Goal: Information Seeking & Learning: Learn about a topic

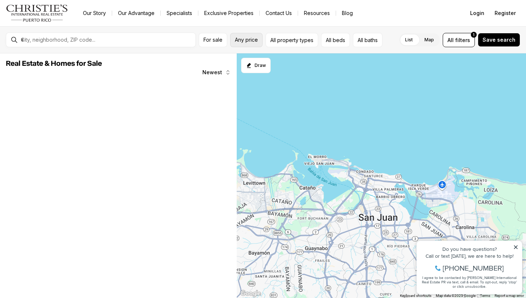
click at [239, 39] on span "Any price" at bounding box center [246, 40] width 23 height 6
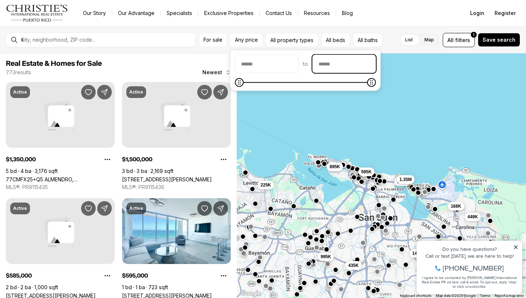
click at [341, 65] on input "priceMax" at bounding box center [344, 64] width 63 height 18
type input "********"
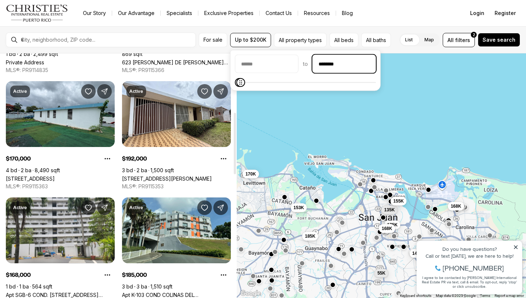
scroll to position [233, 0]
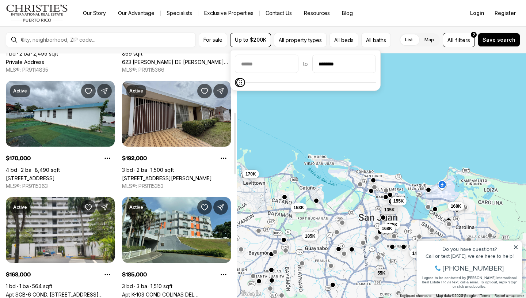
click at [172, 175] on link "58-7 AVE.INOCENCIO CRUZ, CAROLINA PR, 00985" at bounding box center [167, 178] width 90 height 6
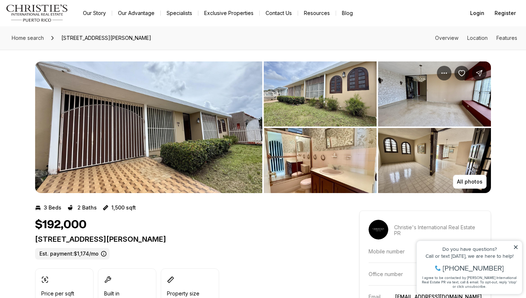
click at [210, 112] on img "View image gallery" at bounding box center [148, 126] width 227 height 131
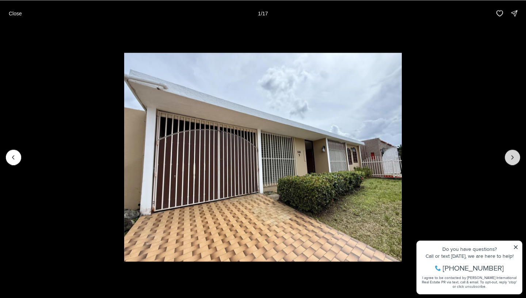
click at [508, 157] on button "Next slide" at bounding box center [512, 156] width 15 height 15
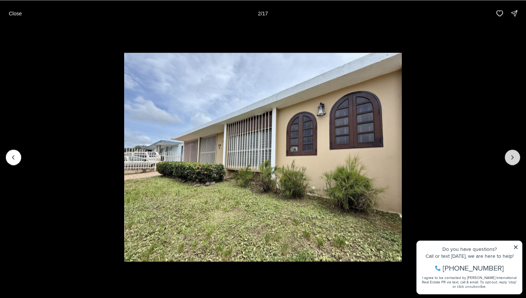
click at [508, 157] on button "Next slide" at bounding box center [512, 156] width 15 height 15
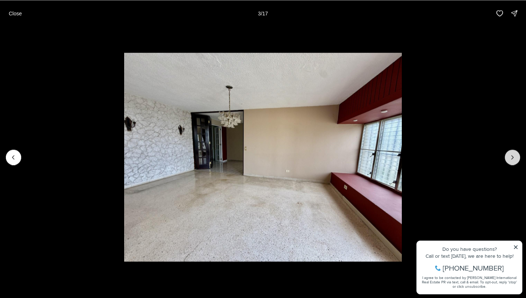
click at [508, 157] on button "Next slide" at bounding box center [512, 156] width 15 height 15
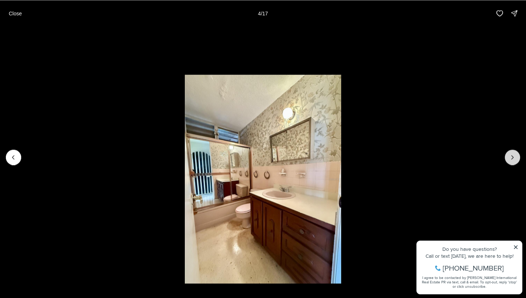
click at [508, 157] on button "Next slide" at bounding box center [512, 156] width 15 height 15
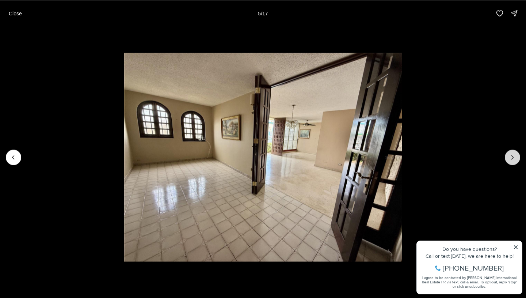
click at [508, 157] on button "Next slide" at bounding box center [512, 156] width 15 height 15
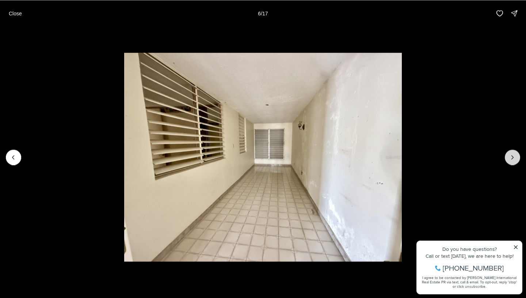
click at [509, 156] on icon "Next slide" at bounding box center [512, 156] width 7 height 7
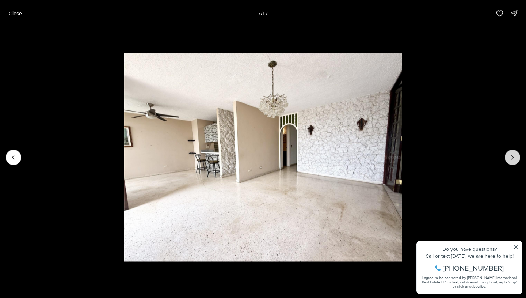
click at [509, 156] on icon "Next slide" at bounding box center [512, 156] width 7 height 7
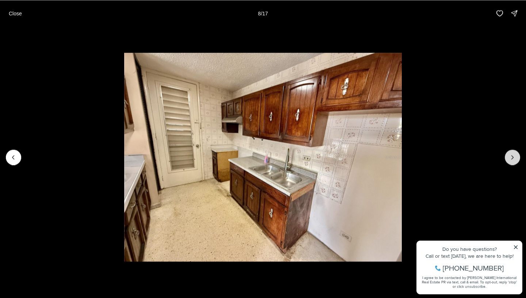
click at [509, 156] on icon "Next slide" at bounding box center [512, 156] width 7 height 7
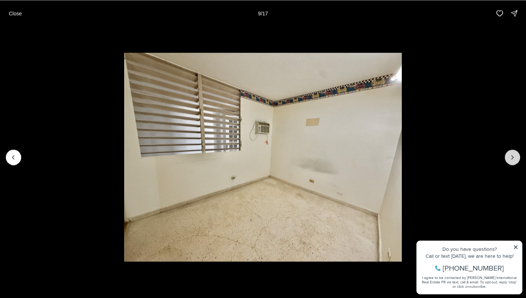
click at [509, 156] on icon "Next slide" at bounding box center [512, 156] width 7 height 7
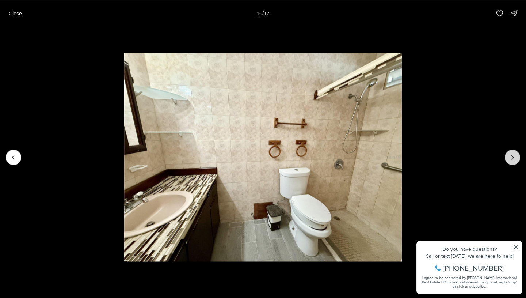
click at [509, 156] on icon "Next slide" at bounding box center [512, 156] width 7 height 7
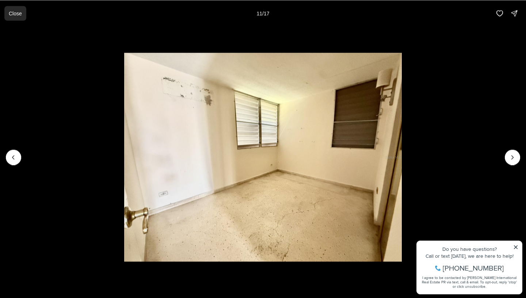
click at [18, 15] on p "Close" at bounding box center [15, 13] width 13 height 6
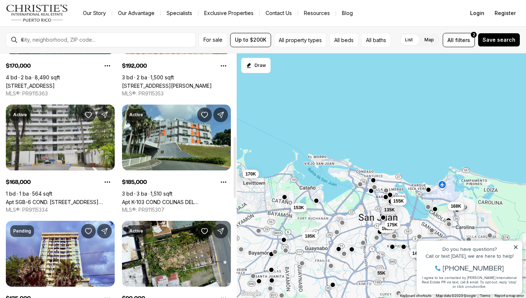
scroll to position [330, 0]
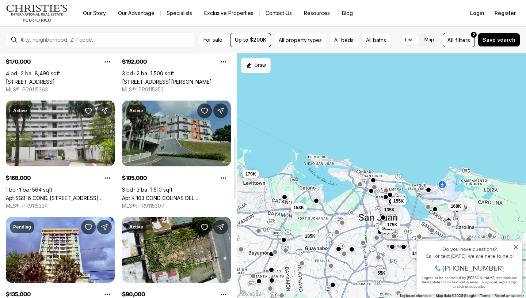
click at [186, 195] on link "Apt K-103 COND COLINAS DEL BOSQUE #K-103, BAYAMON PR, 00956" at bounding box center [176, 198] width 109 height 6
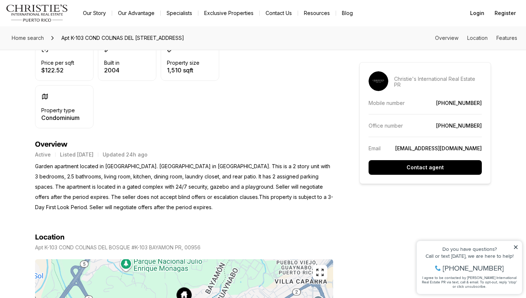
scroll to position [331, 0]
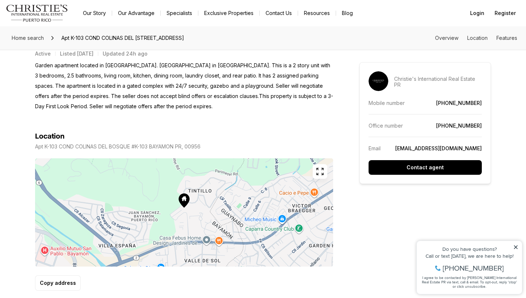
drag, startPoint x: 170, startPoint y: 234, endPoint x: 210, endPoint y: 188, distance: 60.6
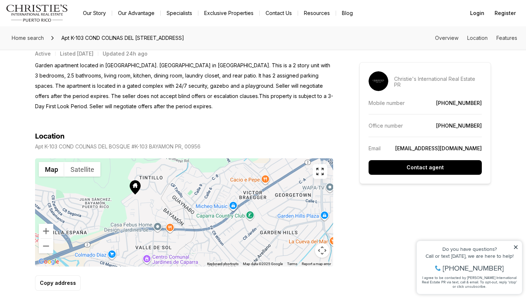
drag, startPoint x: 230, startPoint y: 209, endPoint x: 181, endPoint y: 196, distance: 51.4
click at [181, 196] on div at bounding box center [184, 212] width 298 height 108
drag, startPoint x: 347, startPoint y: 157, endPoint x: 343, endPoint y: 215, distance: 58.2
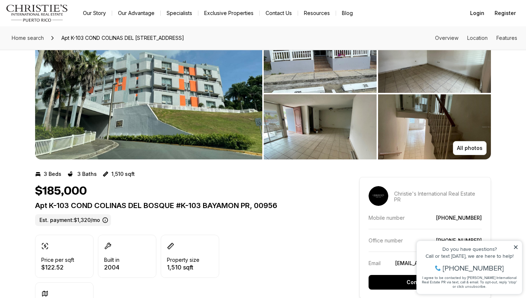
scroll to position [0, 0]
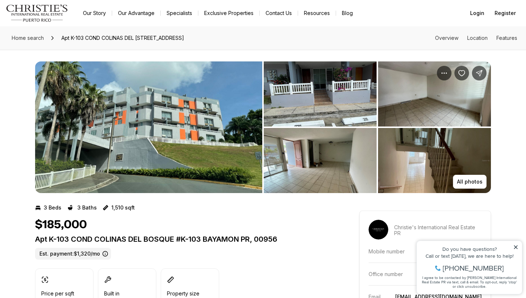
click at [222, 137] on img "View image gallery" at bounding box center [148, 126] width 227 height 131
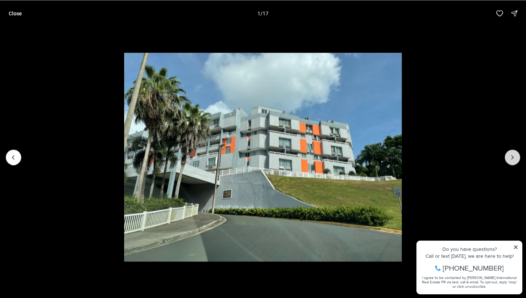
click at [515, 159] on icon "Next slide" at bounding box center [512, 156] width 7 height 7
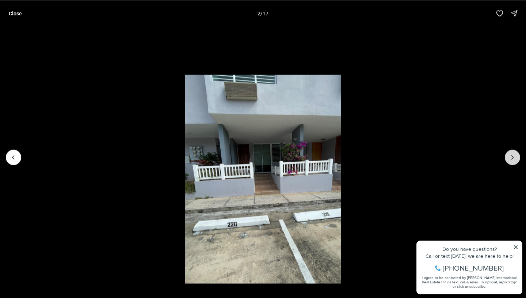
click at [515, 159] on icon "Next slide" at bounding box center [512, 156] width 7 height 7
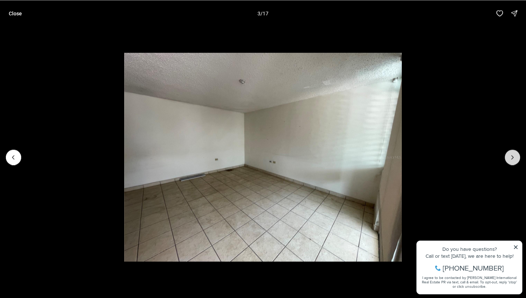
click at [515, 159] on icon "Next slide" at bounding box center [512, 156] width 7 height 7
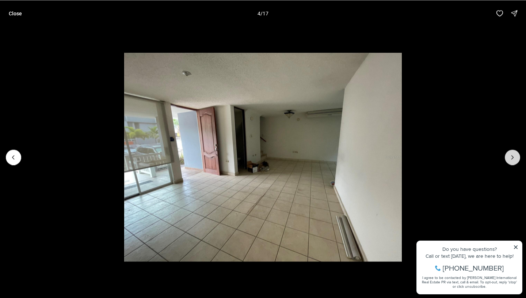
click at [515, 159] on icon "Next slide" at bounding box center [512, 156] width 7 height 7
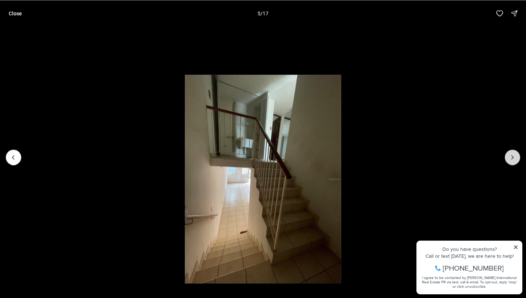
click at [515, 159] on icon "Next slide" at bounding box center [512, 156] width 7 height 7
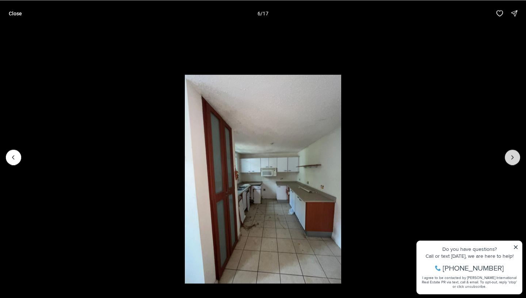
click at [515, 159] on icon "Next slide" at bounding box center [512, 156] width 7 height 7
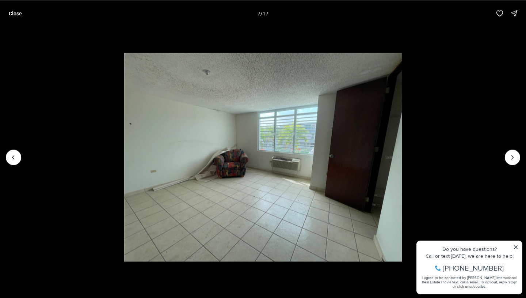
click at [516, 246] on li "7 of 17" at bounding box center [263, 156] width 526 height 261
click at [513, 157] on icon "Next slide" at bounding box center [513, 157] width 2 height 4
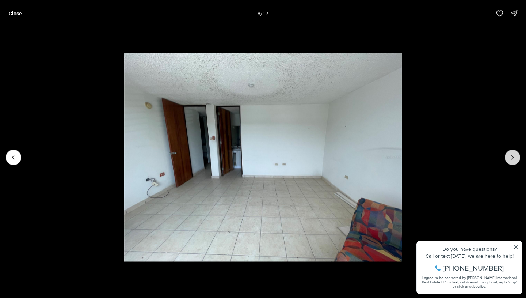
click at [513, 157] on icon "Next slide" at bounding box center [513, 157] width 2 height 4
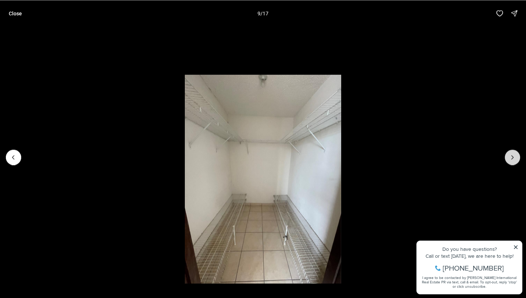
click at [513, 157] on icon "Next slide" at bounding box center [513, 157] width 2 height 4
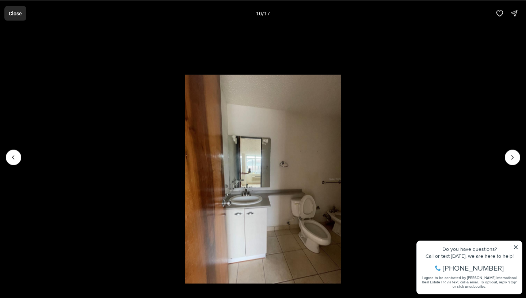
click at [17, 12] on p "Close" at bounding box center [15, 13] width 13 height 6
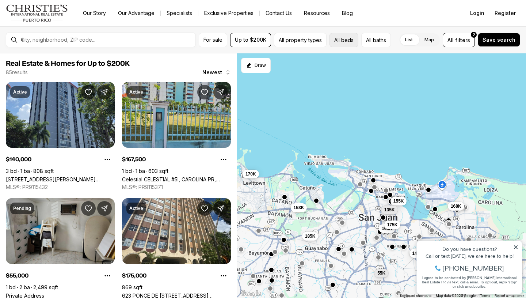
click at [350, 43] on button "All beds" at bounding box center [343, 40] width 29 height 14
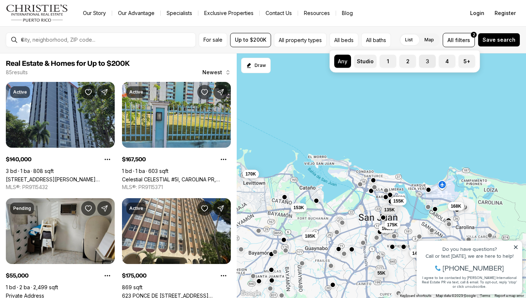
click at [427, 61] on label "3" at bounding box center [427, 61] width 17 height 13
click at [426, 61] on button "3" at bounding box center [422, 58] width 7 height 7
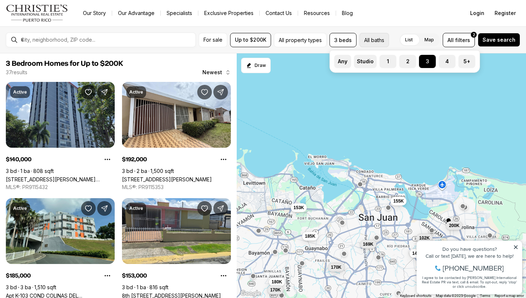
click at [375, 41] on button "All baths" at bounding box center [374, 40] width 30 height 14
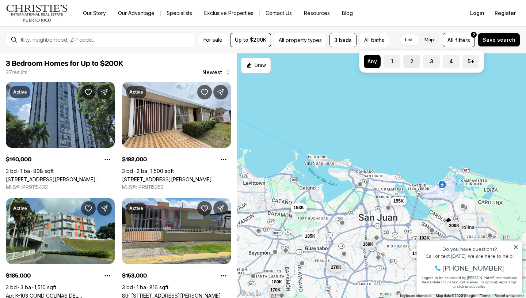
click at [409, 62] on button "2" at bounding box center [406, 58] width 7 height 7
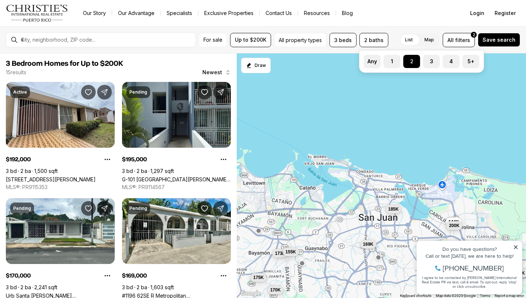
click at [412, 8] on div "Our Story Our Advantage Specialists Exclusive Properties Contact Us Resources B…" at bounding box center [267, 13] width 380 height 10
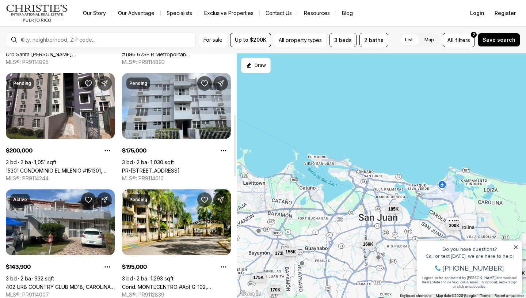
scroll to position [242, 0]
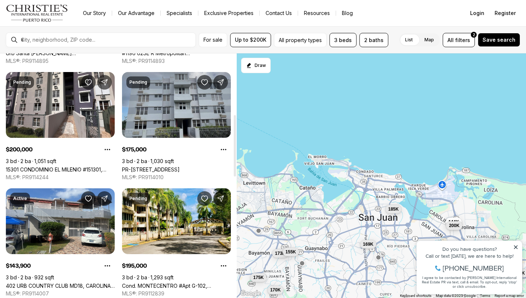
click at [179, 166] on link "PR-[STREET_ADDRESS]" at bounding box center [151, 169] width 58 height 6
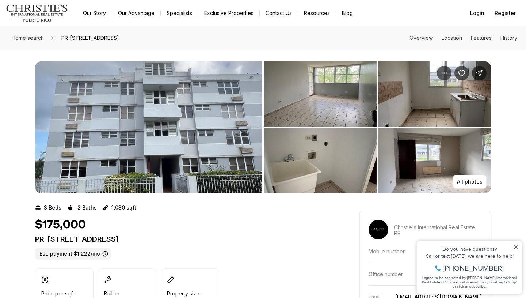
click at [199, 121] on img "View image gallery" at bounding box center [148, 126] width 227 height 131
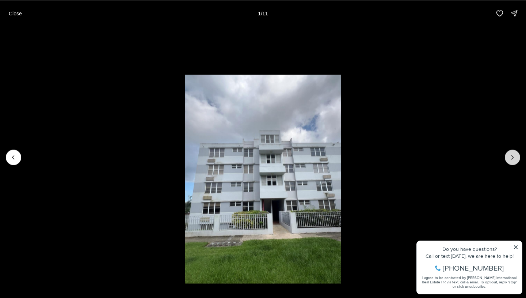
click at [511, 161] on button "Next slide" at bounding box center [512, 156] width 15 height 15
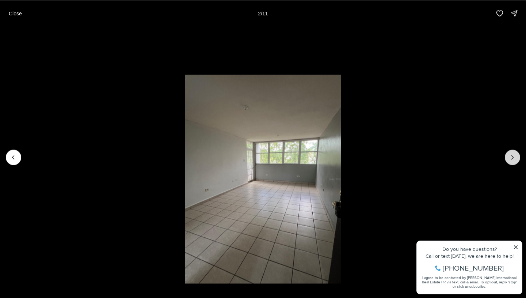
click at [511, 161] on button "Next slide" at bounding box center [512, 156] width 15 height 15
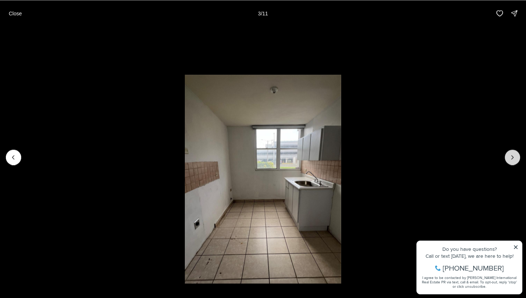
click at [511, 161] on button "Next slide" at bounding box center [512, 156] width 15 height 15
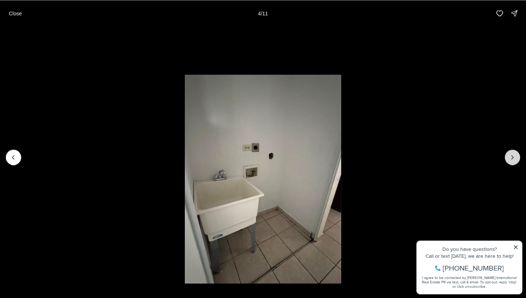
click at [511, 161] on button "Next slide" at bounding box center [512, 156] width 15 height 15
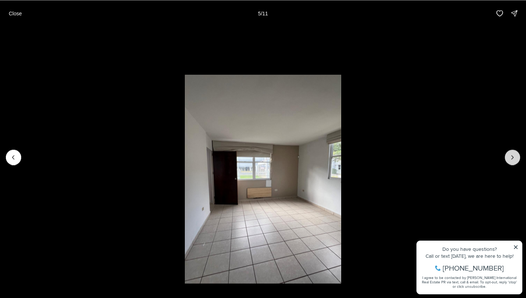
click at [511, 161] on button "Next slide" at bounding box center [512, 156] width 15 height 15
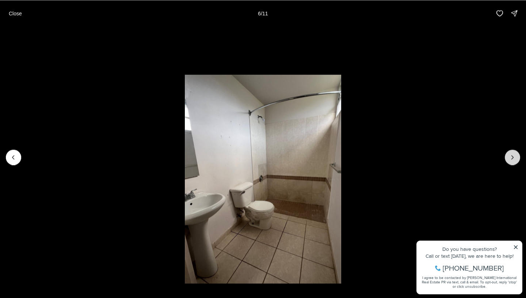
click at [511, 161] on button "Next slide" at bounding box center [512, 156] width 15 height 15
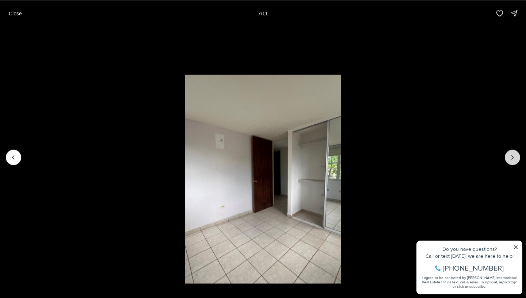
click at [511, 161] on button "Next slide" at bounding box center [512, 156] width 15 height 15
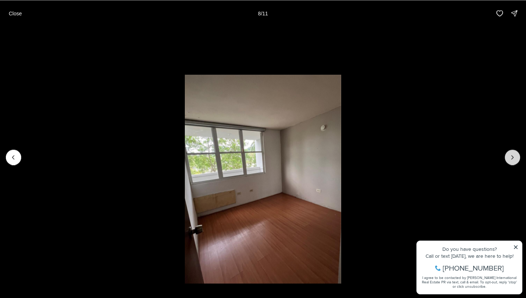
click at [511, 161] on button "Next slide" at bounding box center [512, 156] width 15 height 15
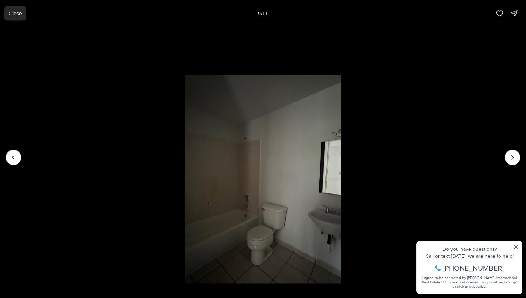
click at [19, 13] on p "Close" at bounding box center [15, 13] width 13 height 6
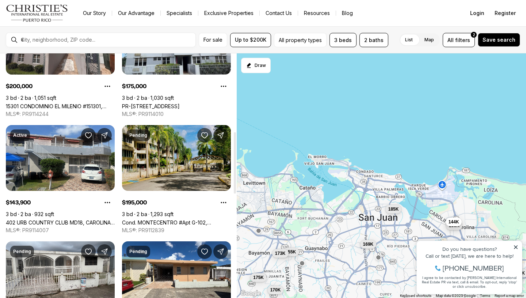
scroll to position [317, 0]
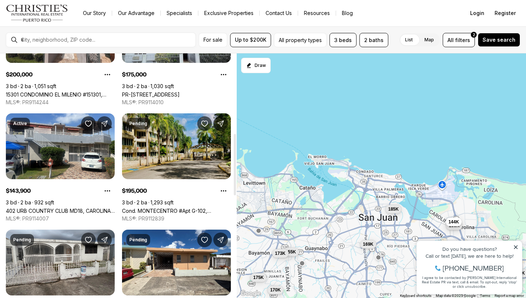
click at [185, 207] on link "Cond. MONTECENTRO #Apt G-102, CAROLINA PR, 00987" at bounding box center [176, 210] width 109 height 6
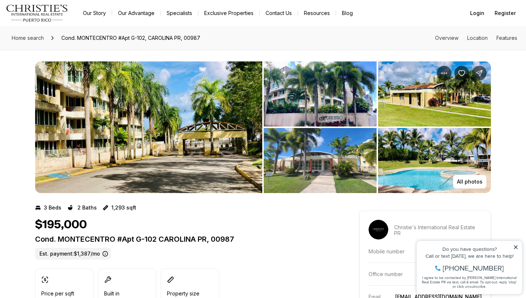
click at [516, 246] on icon at bounding box center [516, 247] width 4 height 4
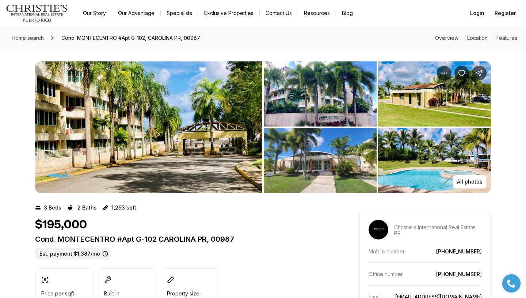
click at [190, 127] on img "View image gallery" at bounding box center [148, 126] width 227 height 131
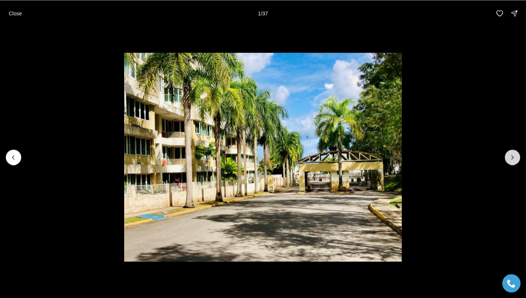
click at [511, 156] on icon "Next slide" at bounding box center [512, 156] width 7 height 7
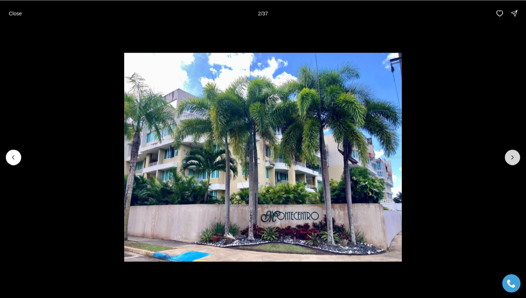
click at [511, 156] on icon "Next slide" at bounding box center [512, 156] width 7 height 7
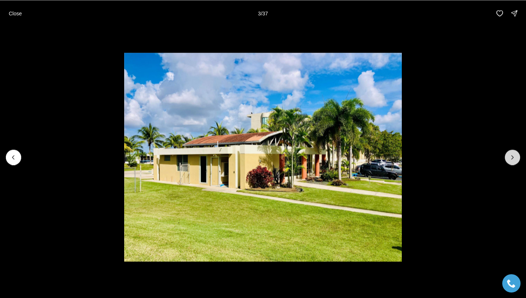
click at [511, 156] on icon "Next slide" at bounding box center [512, 156] width 7 height 7
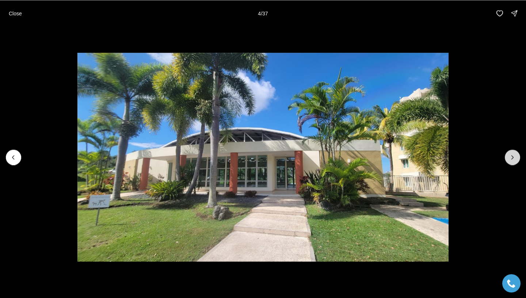
click at [511, 156] on icon "Next slide" at bounding box center [512, 156] width 7 height 7
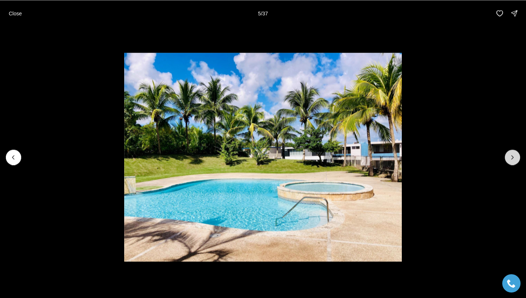
click at [511, 156] on icon "Next slide" at bounding box center [512, 156] width 7 height 7
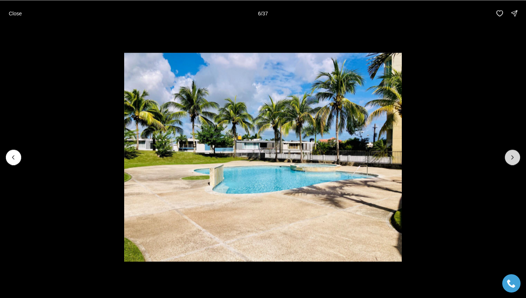
click at [511, 156] on icon "Next slide" at bounding box center [512, 156] width 7 height 7
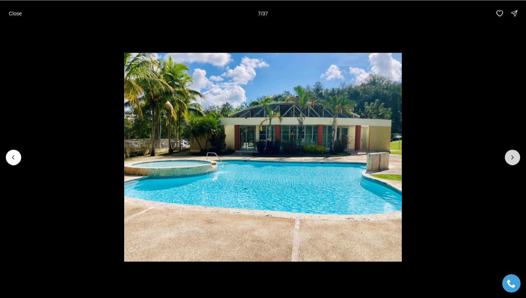
click at [511, 156] on icon "Next slide" at bounding box center [512, 156] width 7 height 7
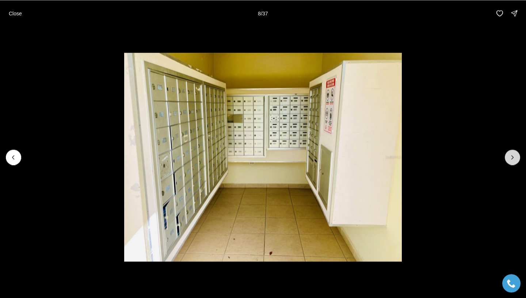
click at [511, 156] on icon "Next slide" at bounding box center [512, 156] width 7 height 7
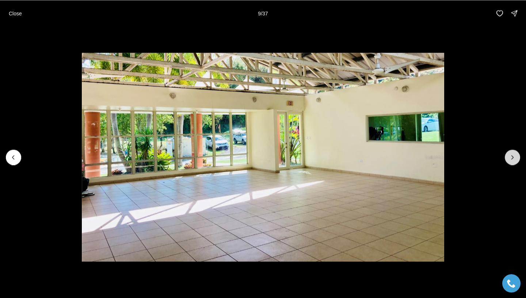
click at [511, 156] on icon "Next slide" at bounding box center [512, 156] width 7 height 7
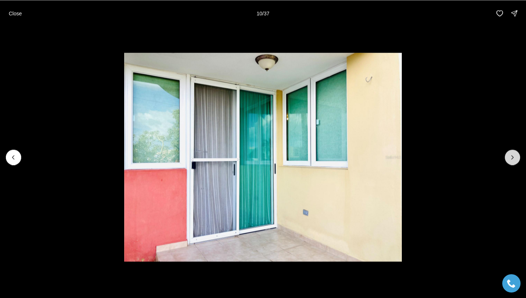
click at [511, 156] on icon "Next slide" at bounding box center [512, 156] width 7 height 7
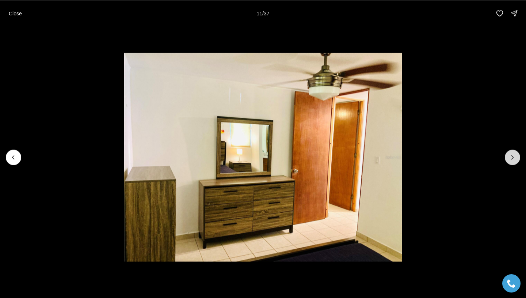
click at [511, 156] on icon "Next slide" at bounding box center [512, 156] width 7 height 7
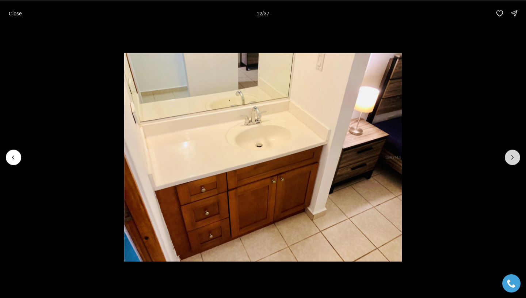
click at [511, 156] on icon "Next slide" at bounding box center [512, 156] width 7 height 7
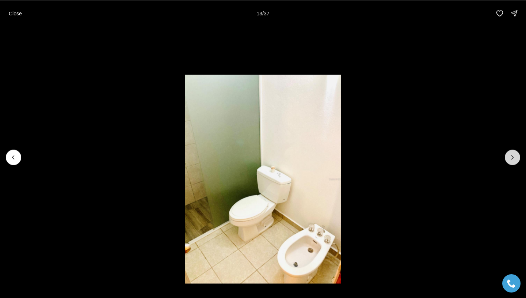
click at [511, 156] on icon "Next slide" at bounding box center [512, 156] width 7 height 7
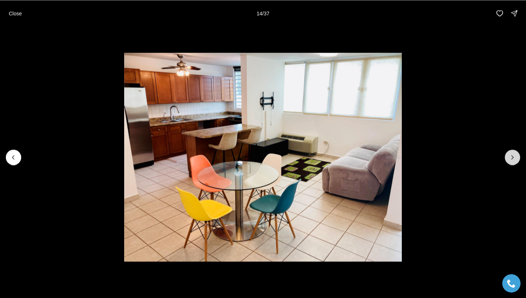
click at [511, 156] on icon "Next slide" at bounding box center [512, 156] width 7 height 7
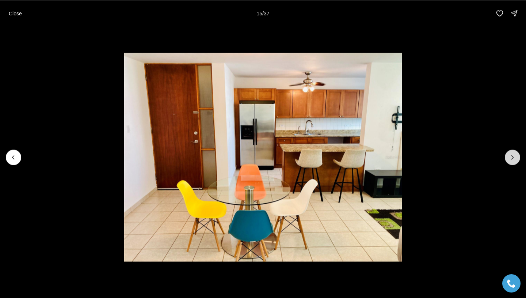
click at [511, 156] on icon "Next slide" at bounding box center [512, 156] width 7 height 7
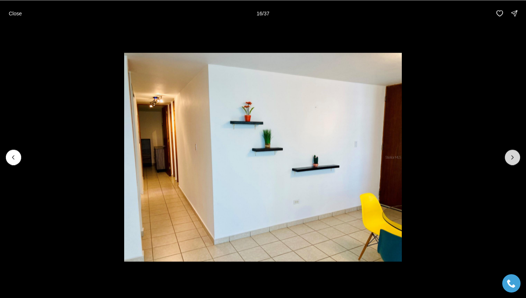
click at [511, 156] on icon "Next slide" at bounding box center [512, 156] width 7 height 7
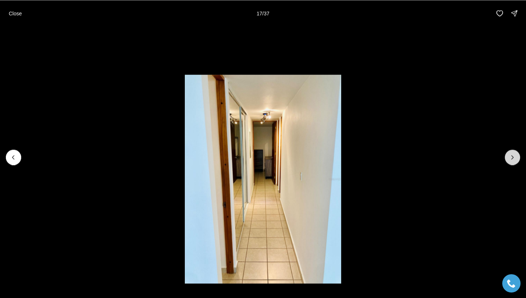
click at [511, 156] on icon "Next slide" at bounding box center [512, 156] width 7 height 7
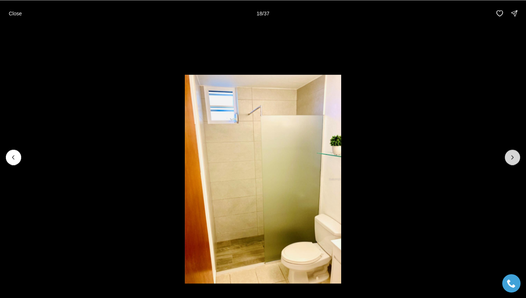
click at [511, 156] on icon "Next slide" at bounding box center [512, 156] width 7 height 7
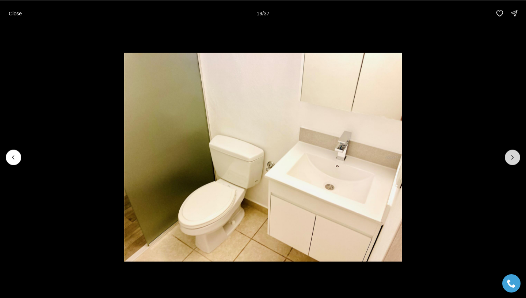
click at [511, 156] on icon "Next slide" at bounding box center [512, 156] width 7 height 7
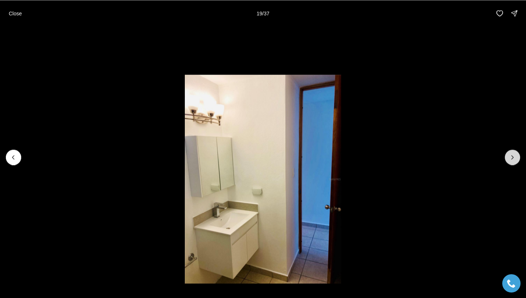
click at [511, 156] on icon "Next slide" at bounding box center [512, 156] width 7 height 7
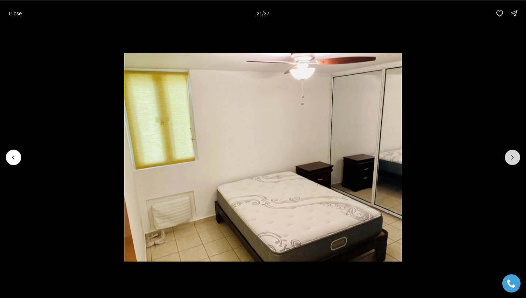
click at [511, 156] on icon "Next slide" at bounding box center [512, 156] width 7 height 7
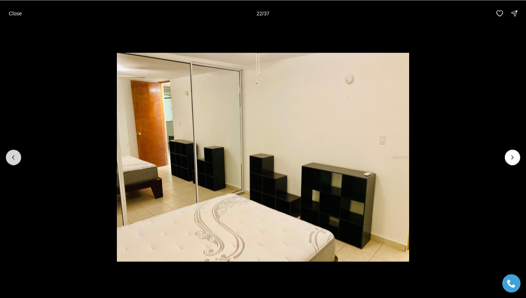
click at [16, 157] on icon "Previous slide" at bounding box center [13, 156] width 7 height 7
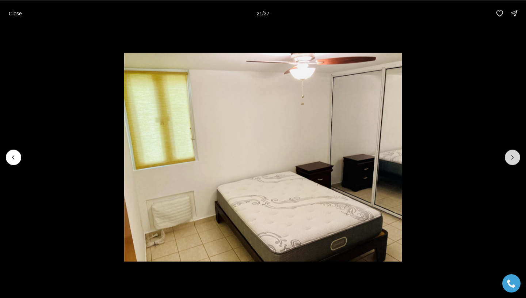
click at [513, 156] on icon "Next slide" at bounding box center [512, 156] width 7 height 7
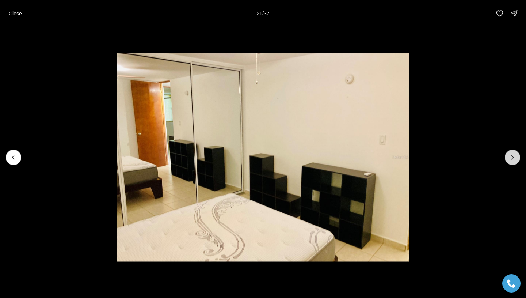
click at [513, 156] on icon "Next slide" at bounding box center [512, 156] width 7 height 7
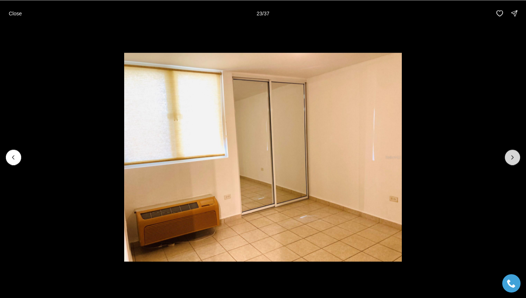
click at [513, 156] on icon "Next slide" at bounding box center [512, 156] width 7 height 7
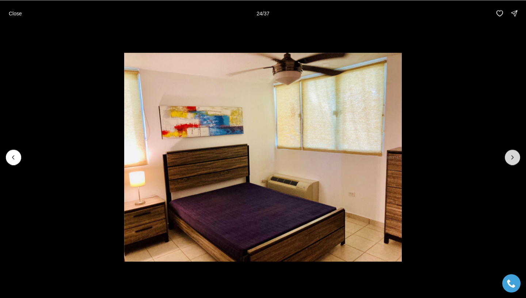
click at [513, 156] on icon "Next slide" at bounding box center [512, 156] width 7 height 7
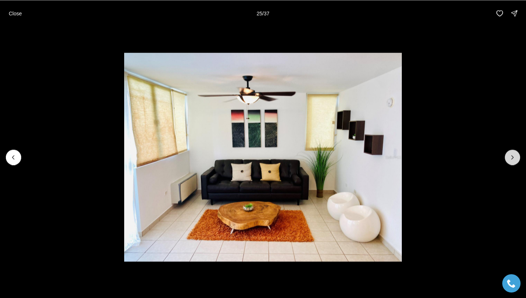
click at [513, 156] on icon "Next slide" at bounding box center [512, 156] width 7 height 7
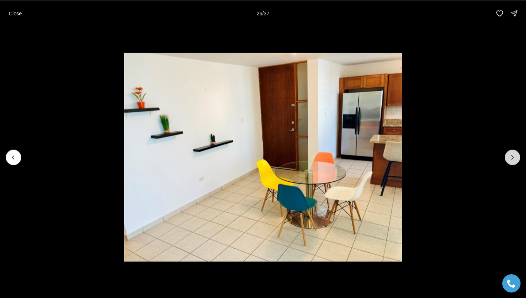
click at [513, 156] on icon "Next slide" at bounding box center [512, 156] width 7 height 7
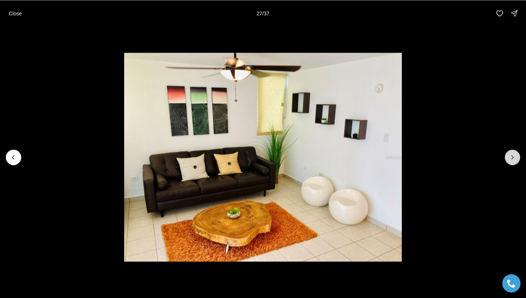
click at [513, 156] on icon "Next slide" at bounding box center [512, 156] width 7 height 7
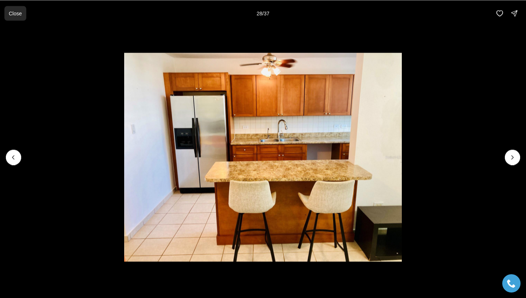
click at [13, 16] on button "Close" at bounding box center [15, 13] width 22 height 15
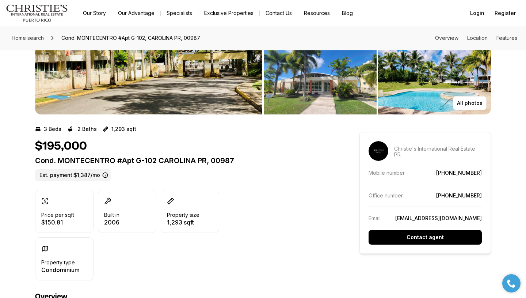
scroll to position [78, 0]
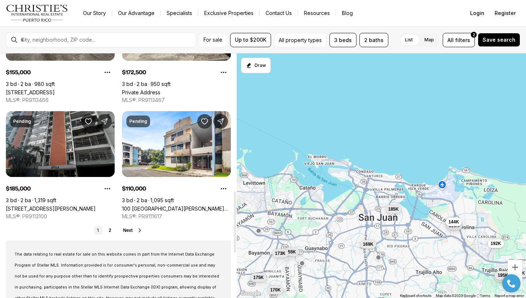
scroll to position [564, 0]
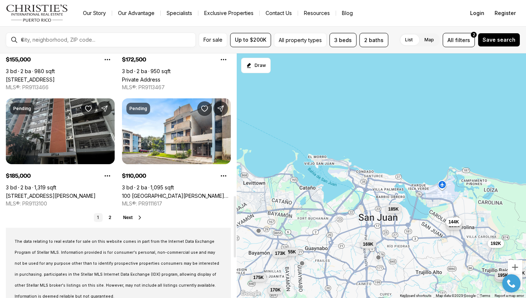
click at [139, 219] on icon at bounding box center [140, 216] width 2 height 3
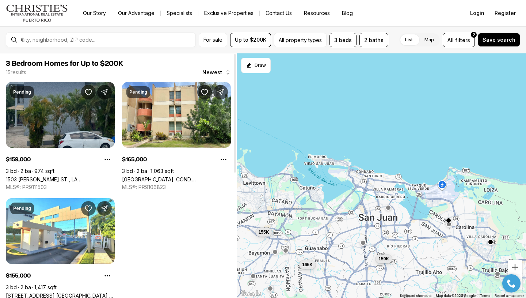
click at [54, 176] on link "1503 [PERSON_NAME] ST., LA [GEOGRAPHIC_DATA]. #Apt. 2-B, [GEOGRAPHIC_DATA][PERS…" at bounding box center [60, 179] width 109 height 6
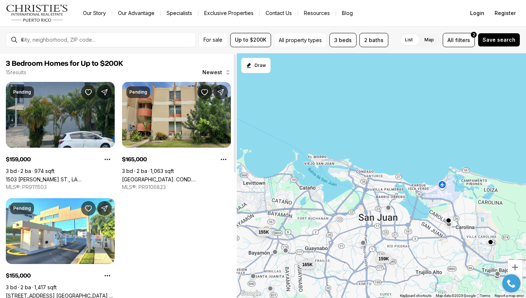
click at [162, 176] on link "[GEOGRAPHIC_DATA]. COND. [STREET_ADDRESS]" at bounding box center [176, 179] width 109 height 6
